Goal: Transaction & Acquisition: Book appointment/travel/reservation

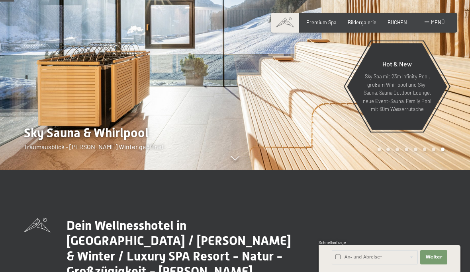
scroll to position [91, 0]
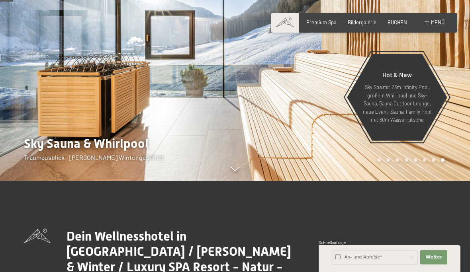
click at [43, 181] on div at bounding box center [117, 45] width 235 height 272
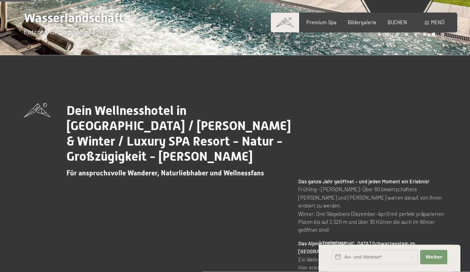
scroll to position [217, 0]
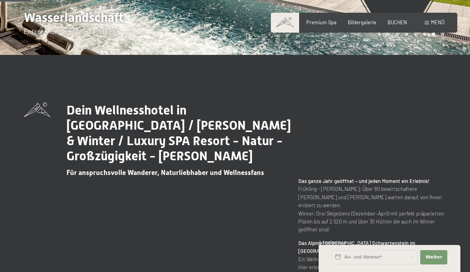
click at [322, 22] on span "Premium Spa" at bounding box center [321, 22] width 30 height 6
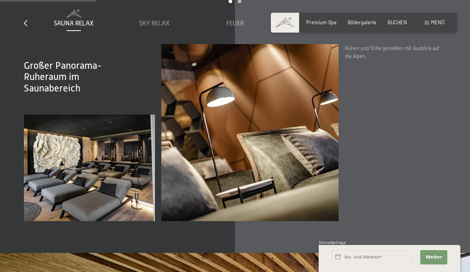
scroll to position [911, 0]
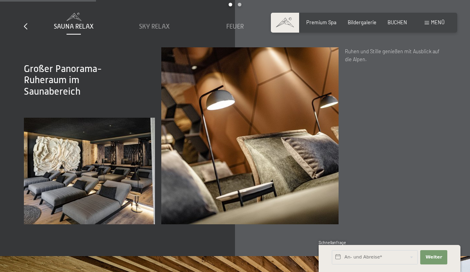
click at [41, 97] on span "Großer Panorama-Ruheraum im Saunabereich" at bounding box center [63, 80] width 78 height 34
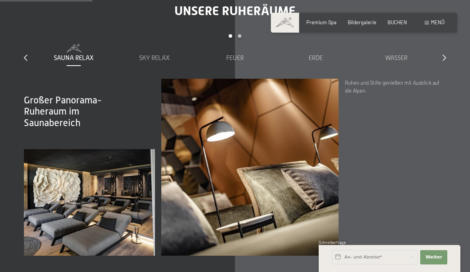
scroll to position [886, 0]
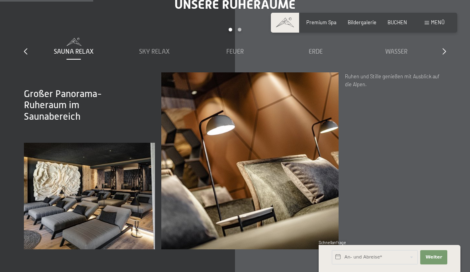
click at [154, 55] on span "Sky Relax" at bounding box center [154, 51] width 31 height 7
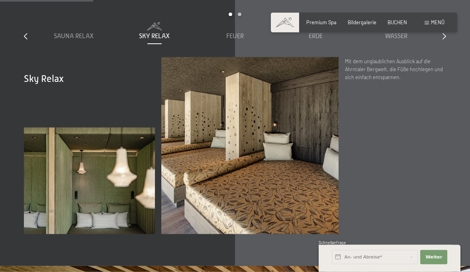
scroll to position [907, 0]
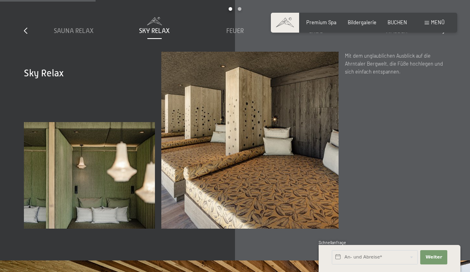
click at [234, 35] on span "Feuer" at bounding box center [235, 30] width 18 height 7
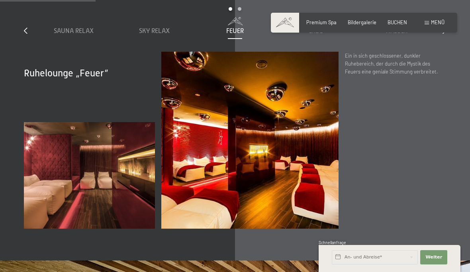
click at [58, 35] on span "Sauna Relax" at bounding box center [74, 30] width 40 height 7
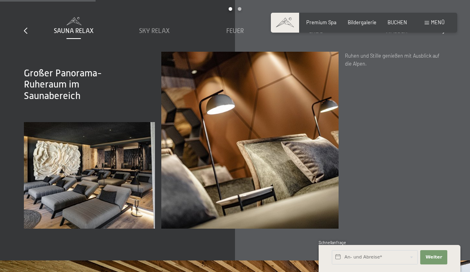
click at [25, 34] on icon at bounding box center [26, 30] width 4 height 6
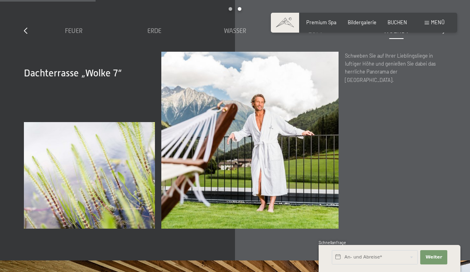
click at [73, 35] on span "Feuer" at bounding box center [74, 30] width 18 height 7
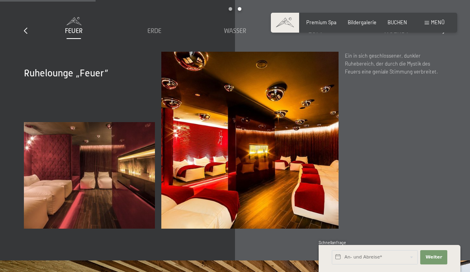
click at [153, 35] on span "Erde" at bounding box center [154, 30] width 14 height 7
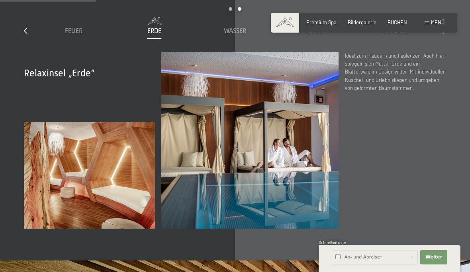
click at [230, 35] on span "Wasser" at bounding box center [235, 30] width 22 height 7
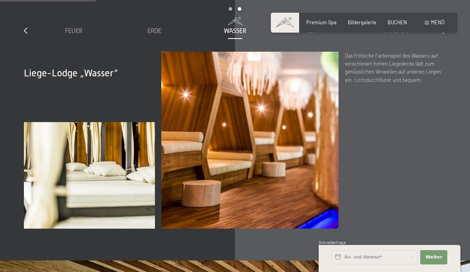
click at [307, 35] on div "Luft" at bounding box center [315, 31] width 74 height 9
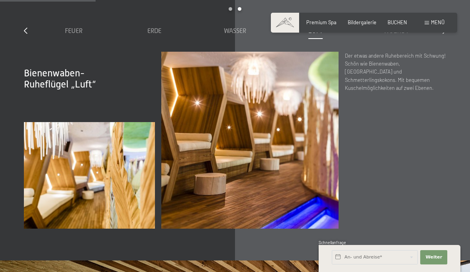
click at [392, 35] on span "Wolke 7" at bounding box center [395, 30] width 25 height 7
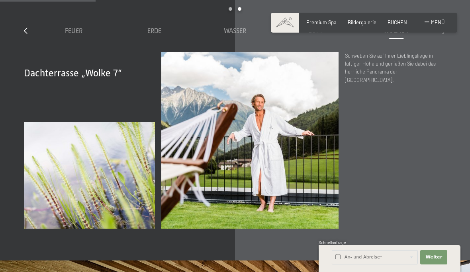
click at [433, 35] on div "Wolke 7" at bounding box center [396, 31] width 74 height 9
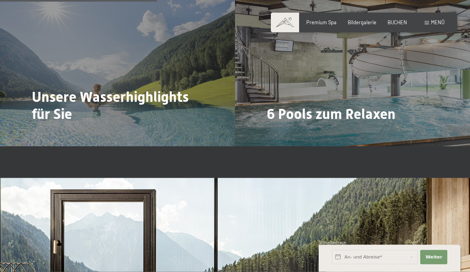
scroll to position [1493, 0]
click at [39, 136] on div at bounding box center [37, 136] width 6 height 10
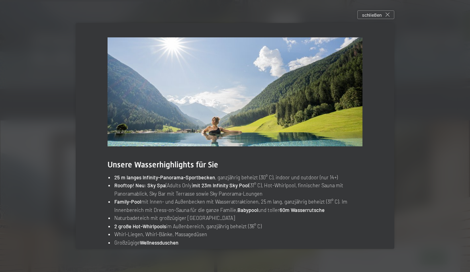
scroll to position [1551, 0]
click at [375, 18] on span "schließen" at bounding box center [371, 15] width 19 height 7
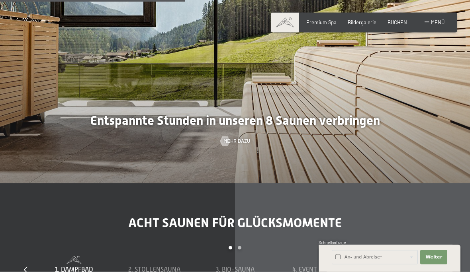
scroll to position [1761, 0]
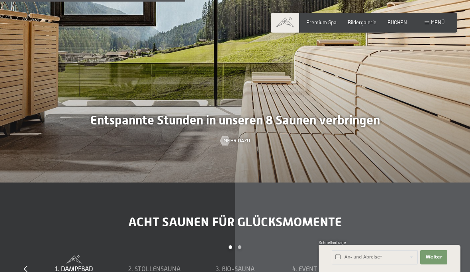
click at [231, 144] on span "Mehr dazu" at bounding box center [236, 140] width 27 height 7
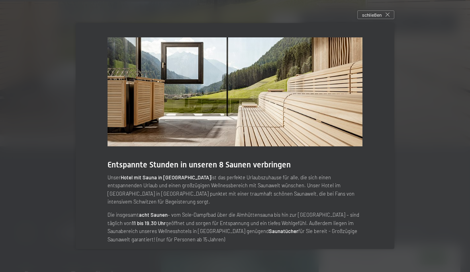
scroll to position [0, 0]
click at [371, 18] on span "schließen" at bounding box center [371, 15] width 19 height 7
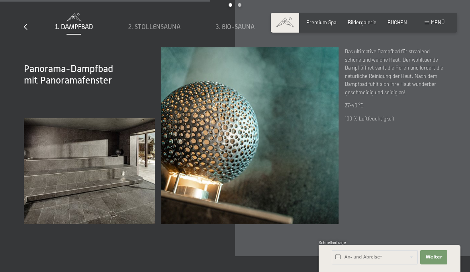
scroll to position [2010, 0]
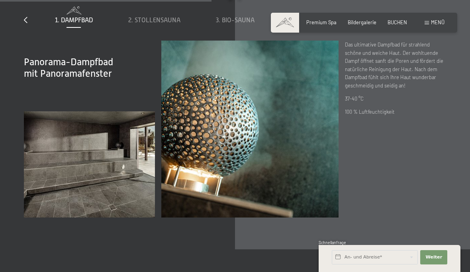
click at [150, 24] on span "2. Stollensauna" at bounding box center [154, 20] width 52 height 7
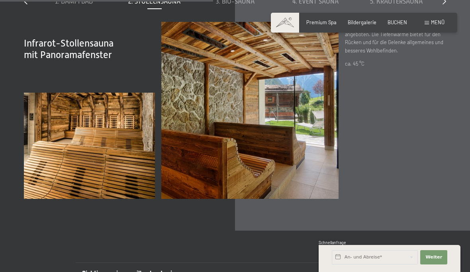
scroll to position [2032, 0]
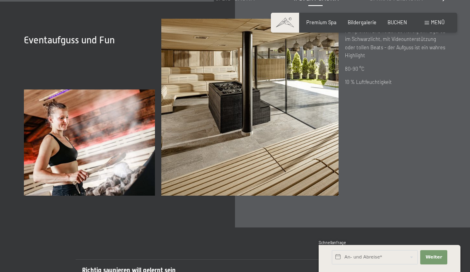
click at [380, 19] on div "1. Dampfbad 2. Stollensauna 3. Bio-Sauna 4. Event Sauna 5. Kräutersauna 6. Sky …" at bounding box center [234, 1] width 403 height 34
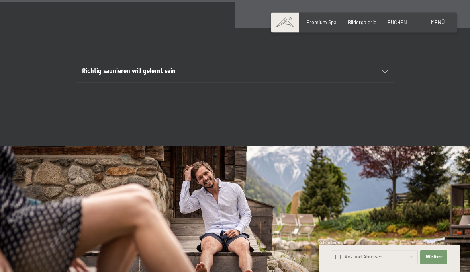
scroll to position [2231, 0]
click at [384, 82] on div "Richtig saunieren will gelernt sein" at bounding box center [235, 70] width 306 height 21
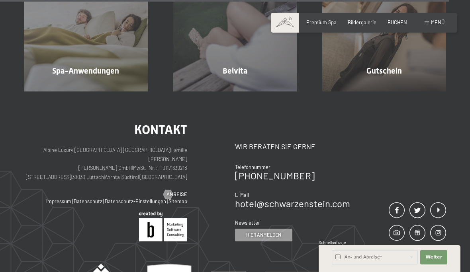
scroll to position [3828, 0]
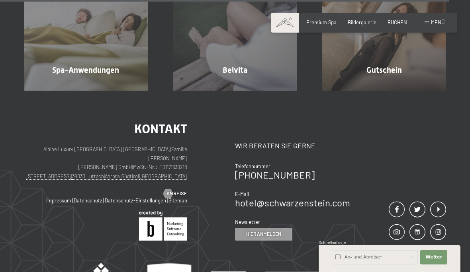
click at [89, 75] on span "Spa-Anwendungen" at bounding box center [85, 70] width 67 height 10
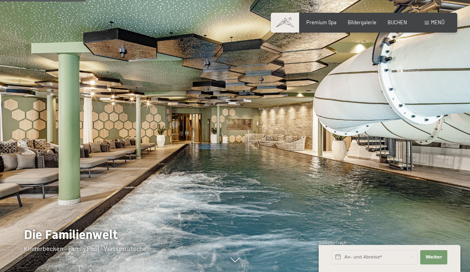
scroll to position [767, 0]
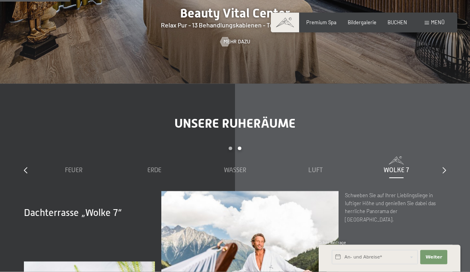
click at [436, 23] on span "Menü" at bounding box center [438, 22] width 14 height 6
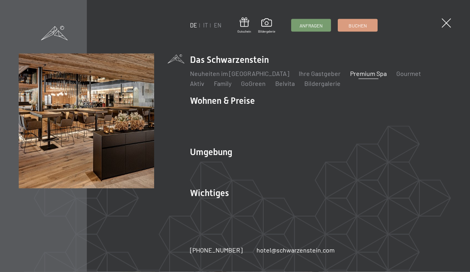
scroll to position [602, 0]
click at [298, 77] on link "Ihre Gastgeber" at bounding box center [319, 74] width 42 height 8
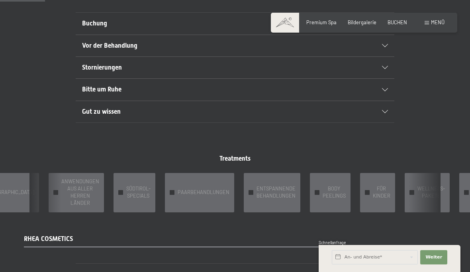
scroll to position [468, 0]
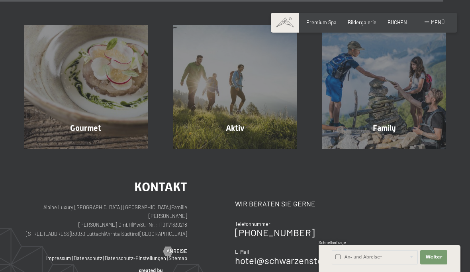
scroll to position [2326, 0]
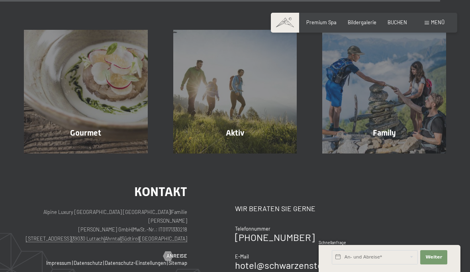
click at [70, 146] on span "Mehr erfahren" at bounding box center [87, 149] width 39 height 7
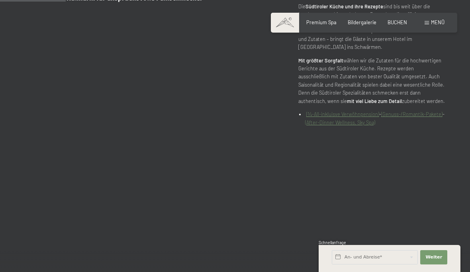
scroll to position [347, 0]
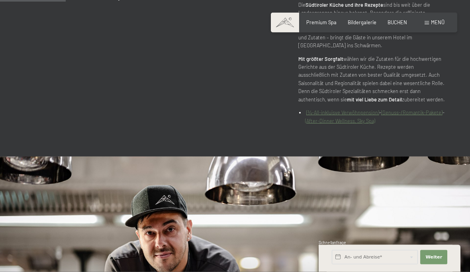
click at [317, 125] on div "Die Südtiroler Küche und ihre Rezepte sind bis weit über die Landesgrenzen hina…" at bounding box center [372, 63] width 148 height 124
click at [327, 116] on link "(¾-All-inkluisve Verwöhnpension)" at bounding box center [342, 112] width 73 height 6
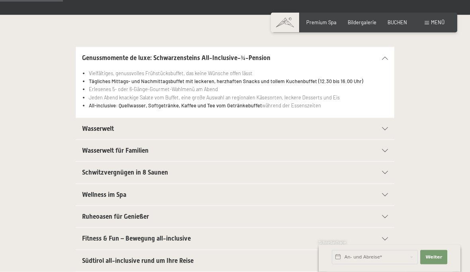
scroll to position [153, 0]
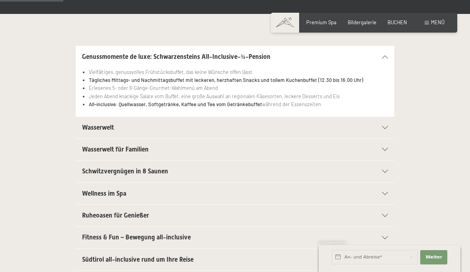
click at [91, 127] on span "Wasserwelt" at bounding box center [98, 128] width 32 height 8
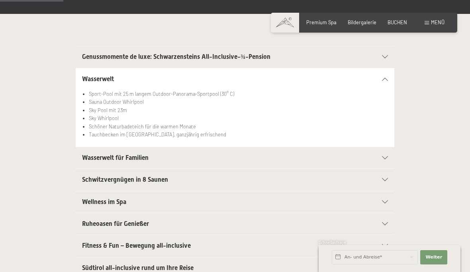
click at [91, 180] on span "Schwitzvergnügen in 8 Saunen" at bounding box center [125, 180] width 86 height 8
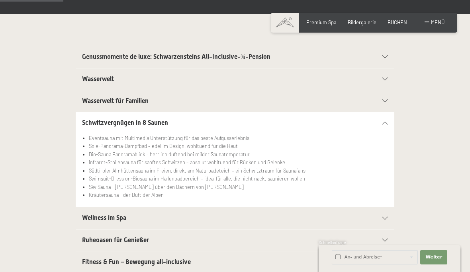
click at [89, 216] on span "Wellness im Spa" at bounding box center [104, 218] width 44 height 8
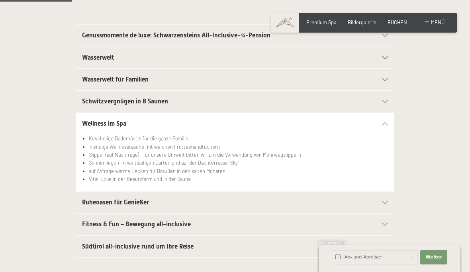
scroll to position [176, 0]
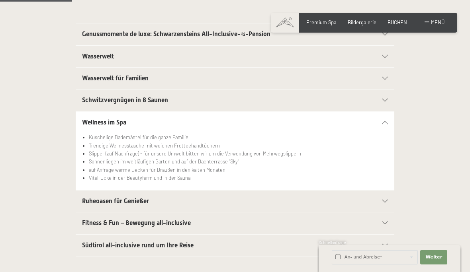
click at [95, 200] on span "Ruheoasen für Genießer" at bounding box center [115, 201] width 67 height 8
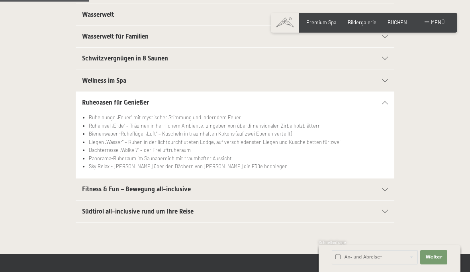
scroll to position [218, 0]
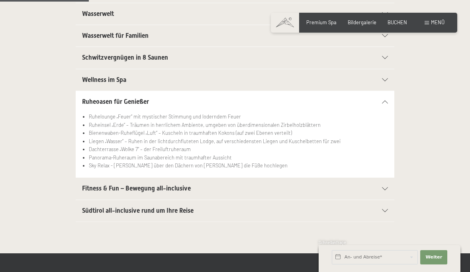
click at [96, 203] on div "Südtirol all-inclusive rund um Ihre Reise" at bounding box center [235, 210] width 306 height 21
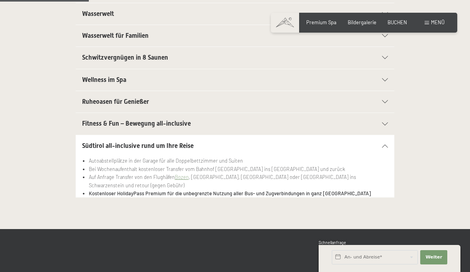
click at [98, 99] on span "Ruheoasen für Genießer" at bounding box center [115, 102] width 67 height 8
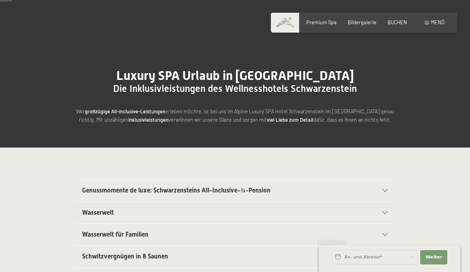
scroll to position [0, 0]
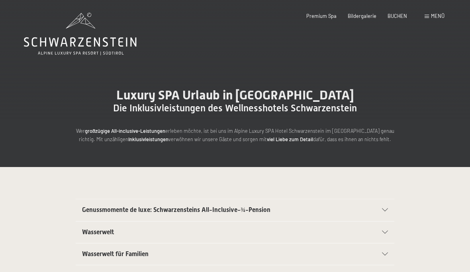
click at [392, 13] on span "BUCHEN" at bounding box center [396, 16] width 19 height 6
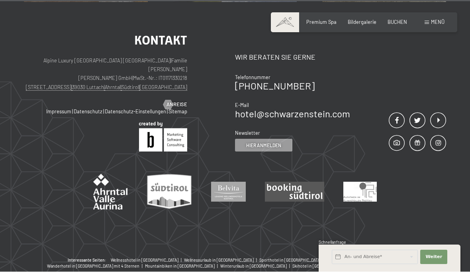
scroll to position [1223, 0]
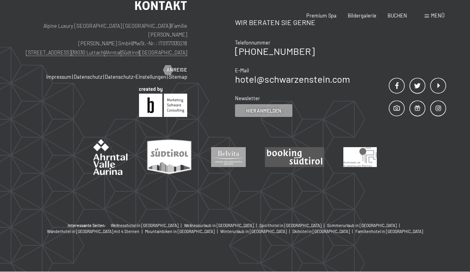
click at [436, 18] on span "Menü" at bounding box center [438, 16] width 14 height 6
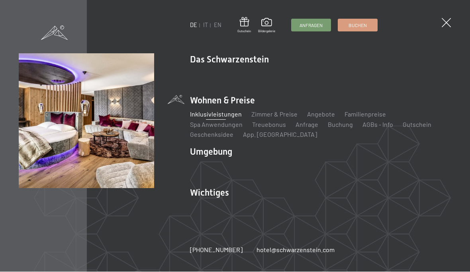
click at [273, 111] on link "Zimmer & Preise" at bounding box center [274, 115] width 46 height 8
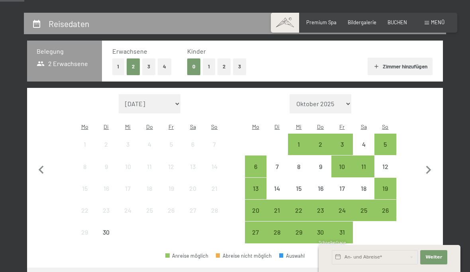
scroll to position [138, 0]
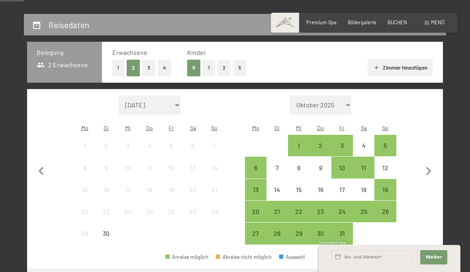
click at [341, 142] on div "3" at bounding box center [342, 152] width 20 height 20
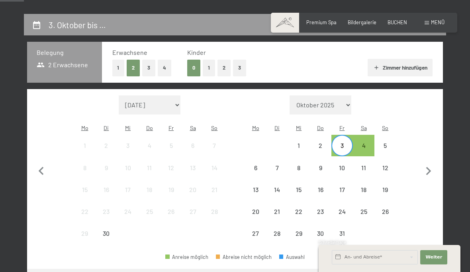
click at [361, 142] on div "4" at bounding box center [363, 152] width 20 height 20
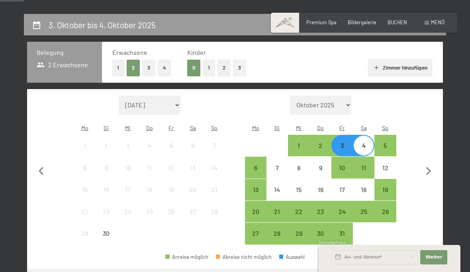
click at [345, 142] on div "3" at bounding box center [342, 152] width 20 height 20
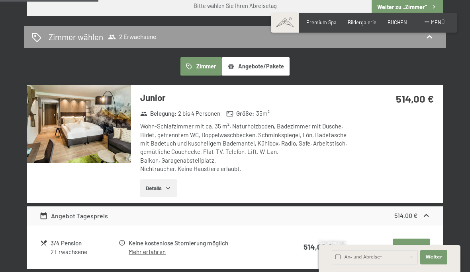
scroll to position [394, 0]
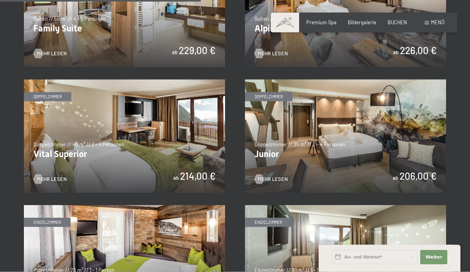
scroll to position [844, 0]
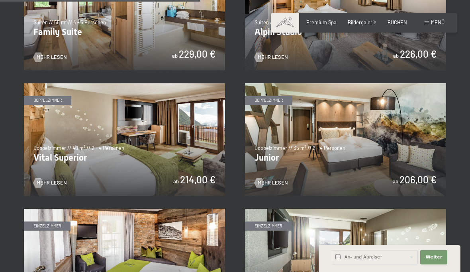
click at [271, 181] on span "Mehr Lesen" at bounding box center [272, 182] width 30 height 7
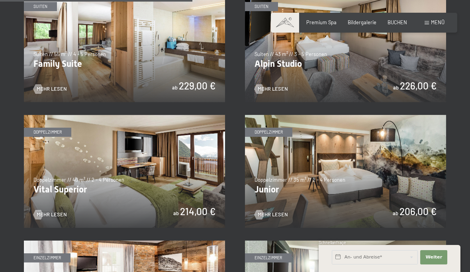
scroll to position [801, 0]
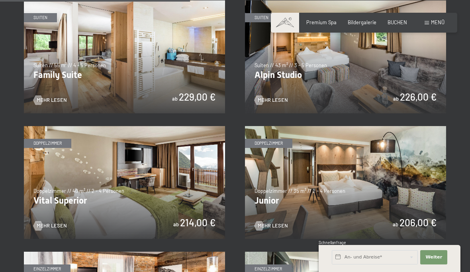
click at [269, 99] on span "Mehr Lesen" at bounding box center [272, 100] width 30 height 7
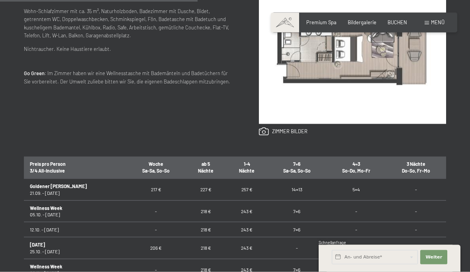
scroll to position [362, 0]
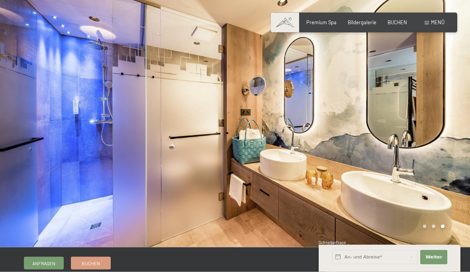
scroll to position [0, 0]
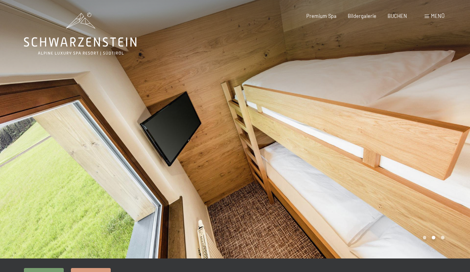
click at [431, 238] on div at bounding box center [352, 129] width 235 height 259
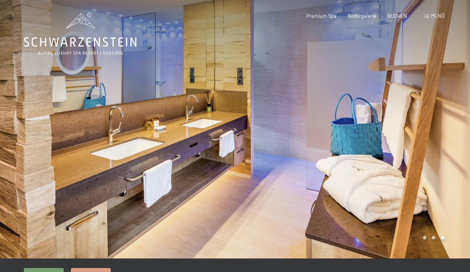
click at [432, 239] on div at bounding box center [352, 129] width 235 height 259
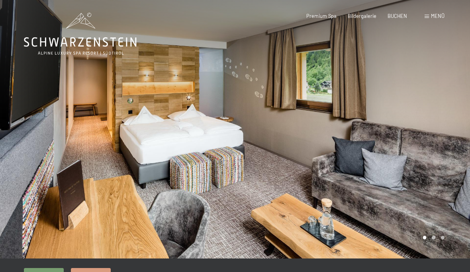
click at [433, 238] on div at bounding box center [352, 129] width 235 height 259
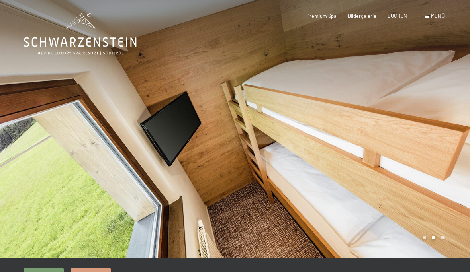
click at [444, 236] on div at bounding box center [352, 129] width 235 height 259
